Goal: Task Accomplishment & Management: Manage account settings

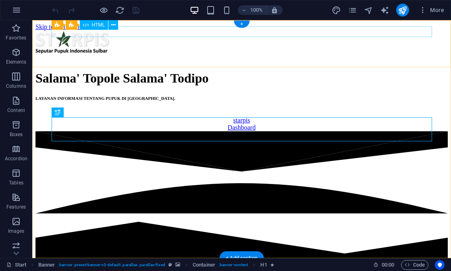
click at [63, 31] on div at bounding box center [241, 31] width 412 height 0
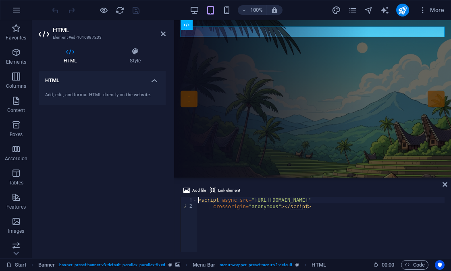
type textarea "<script async src="https://pagead2.googlesyndication.com/pagead/js/adsbygoogle.…"
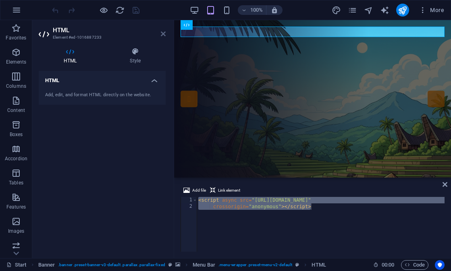
click at [162, 34] on icon at bounding box center [163, 34] width 5 height 6
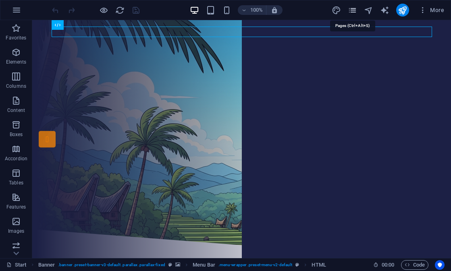
click at [351, 12] on icon "pages" at bounding box center [352, 10] width 9 height 9
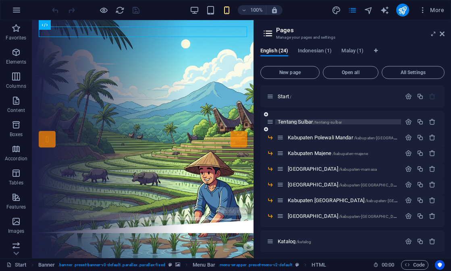
click at [300, 123] on span "Tentang Sulbar /tentang-sulbar" at bounding box center [310, 122] width 64 height 6
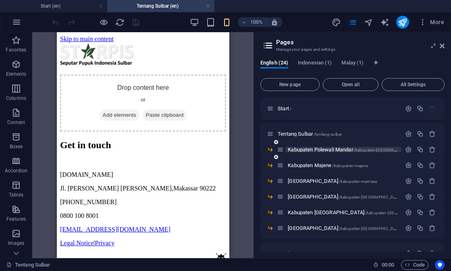
click at [312, 151] on span "Kabupaten Polewali Mandar /kabupaten-polewali-mandar" at bounding box center [352, 150] width 129 height 6
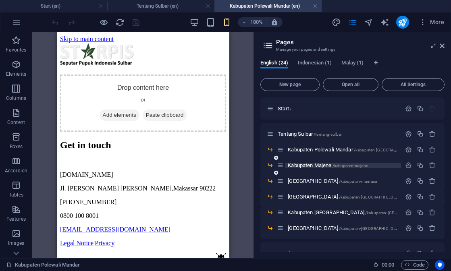
click at [305, 166] on span "Kabupaten Majene /kabupaten-majene" at bounding box center [328, 165] width 80 height 6
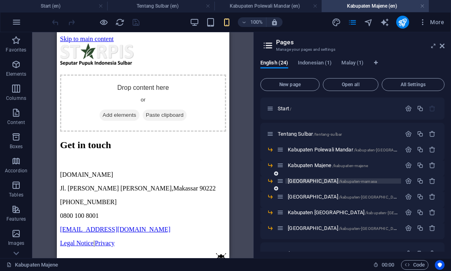
click at [303, 181] on span "Kabupaten Mamasa /kabupaten-mamasa" at bounding box center [332, 181] width 89 height 6
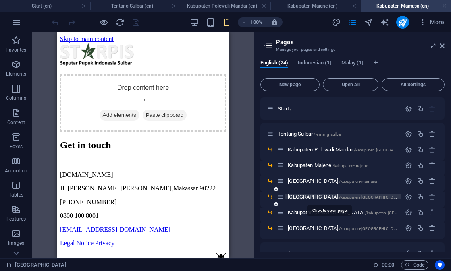
click at [300, 195] on span "Kabupaten Mamuju /kabupaten-mamuju" at bounding box center [345, 197] width 115 height 6
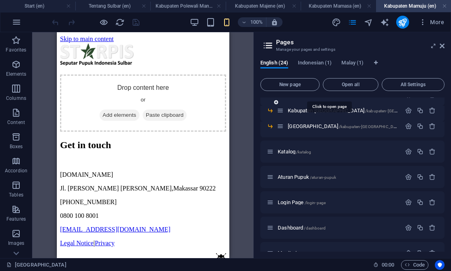
scroll to position [97, 0]
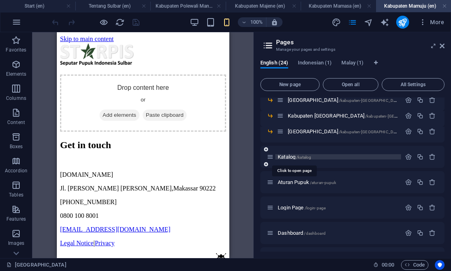
click at [287, 159] on span "Katalog /katalog" at bounding box center [294, 157] width 33 height 6
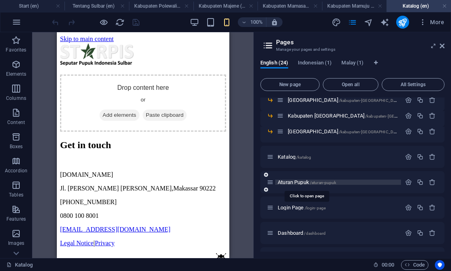
click at [285, 181] on span "Aturan Pupuk /aturan-pupuk" at bounding box center [307, 182] width 58 height 6
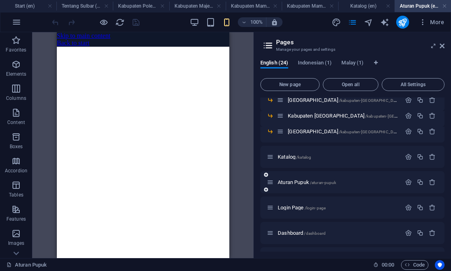
click at [288, 179] on div "Aturan Pupuk /aturan-pupuk" at bounding box center [334, 182] width 134 height 9
click at [288, 185] on div "Aturan Pupuk /aturan-pupuk" at bounding box center [334, 182] width 134 height 9
click at [288, 208] on span "Login Page /login-page" at bounding box center [302, 208] width 48 height 6
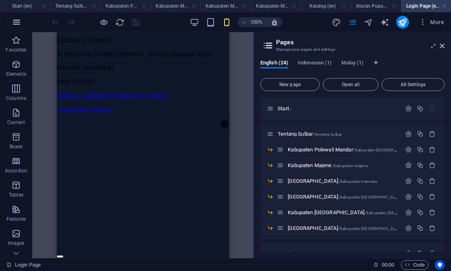
click at [17, 24] on icon "button" at bounding box center [17, 22] width 10 height 10
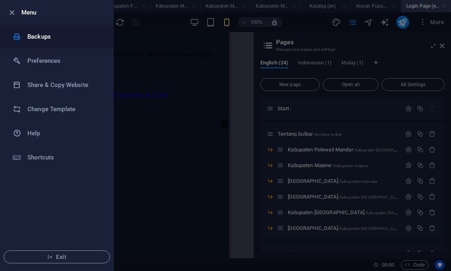
click at [37, 40] on h6 "Backups" at bounding box center [64, 37] width 75 height 10
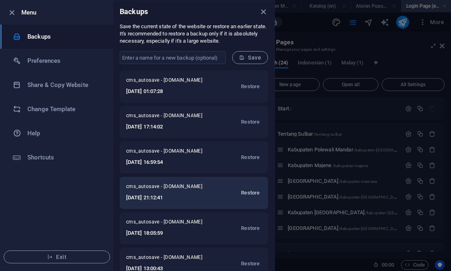
click at [242, 194] on span "Restore" at bounding box center [250, 193] width 19 height 10
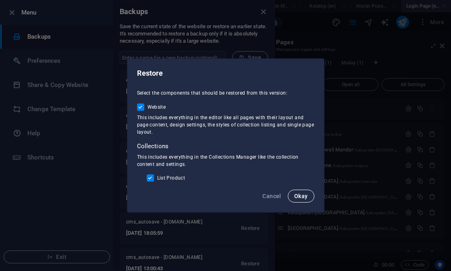
click at [295, 196] on span "Okay" at bounding box center [301, 196] width 14 height 6
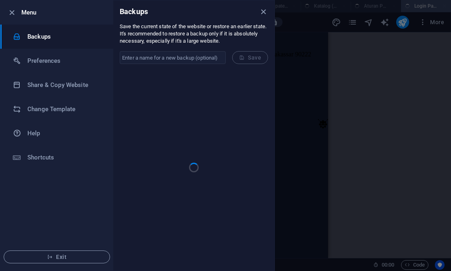
checkbox input "false"
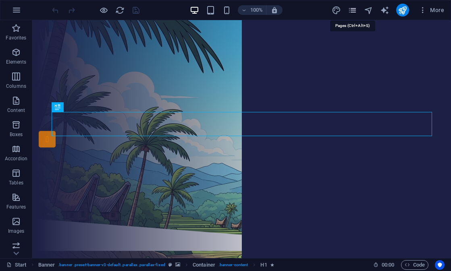
click at [354, 12] on icon "pages" at bounding box center [352, 10] width 9 height 9
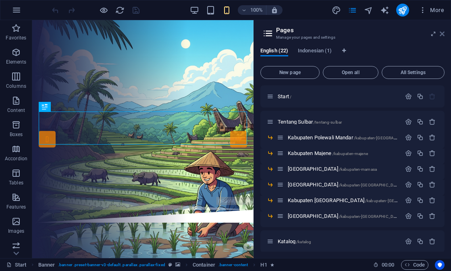
click at [442, 35] on icon at bounding box center [442, 34] width 5 height 6
